Goal: Task Accomplishment & Management: Manage account settings

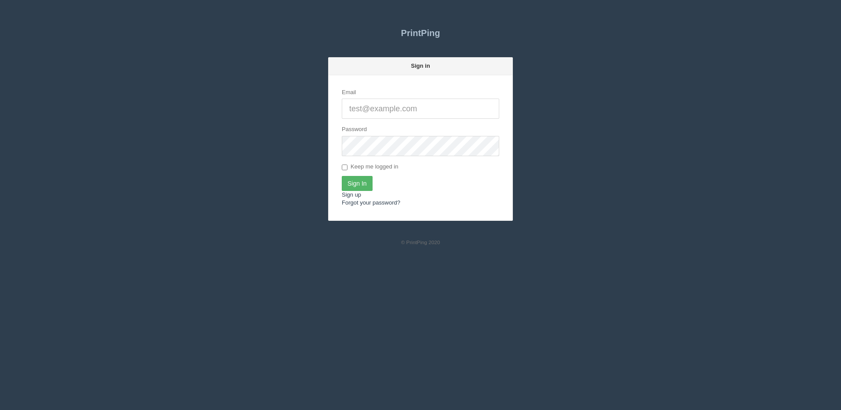
type input "[PERSON_NAME][EMAIL_ADDRESS][DOMAIN_NAME]"
click at [356, 187] on input "Sign In" at bounding box center [357, 183] width 31 height 15
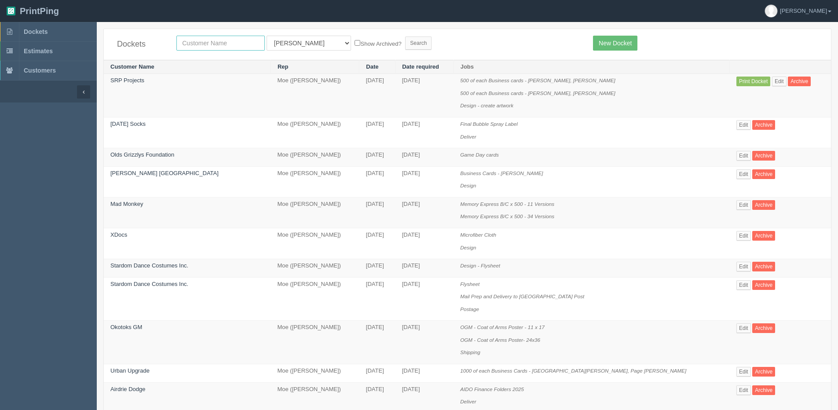
click at [208, 46] on input "text" at bounding box center [220, 43] width 88 height 15
type input "edge"
click at [405, 36] on input "Search" at bounding box center [418, 42] width 26 height 13
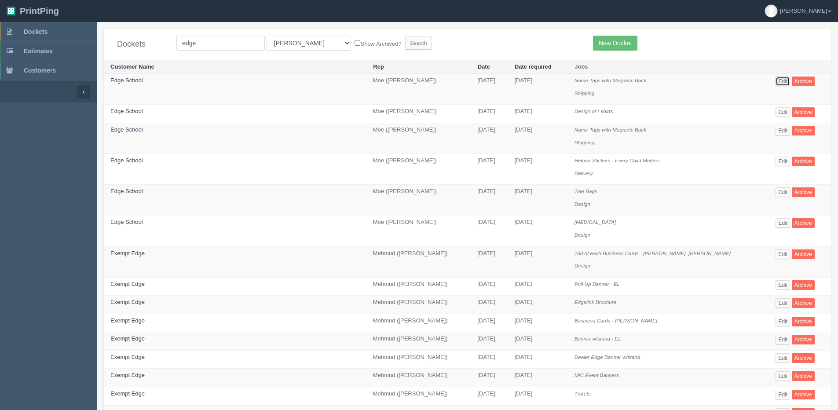
click at [775, 84] on link "Edit" at bounding box center [782, 82] width 15 height 10
click at [775, 131] on link "Edit" at bounding box center [782, 131] width 15 height 10
